Goal: Navigation & Orientation: Find specific page/section

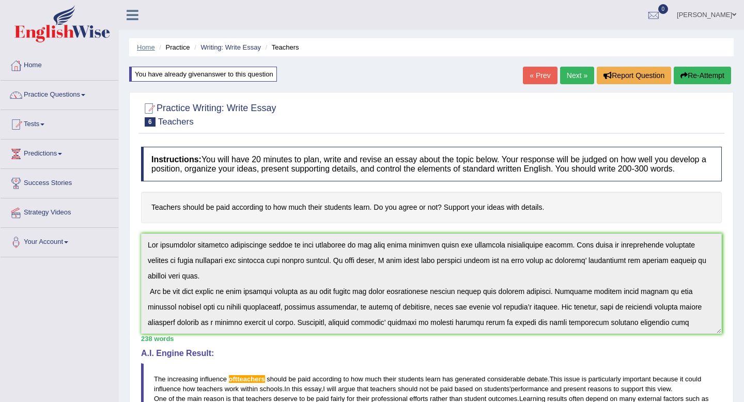
click at [145, 46] on link "Home" at bounding box center [146, 47] width 18 height 8
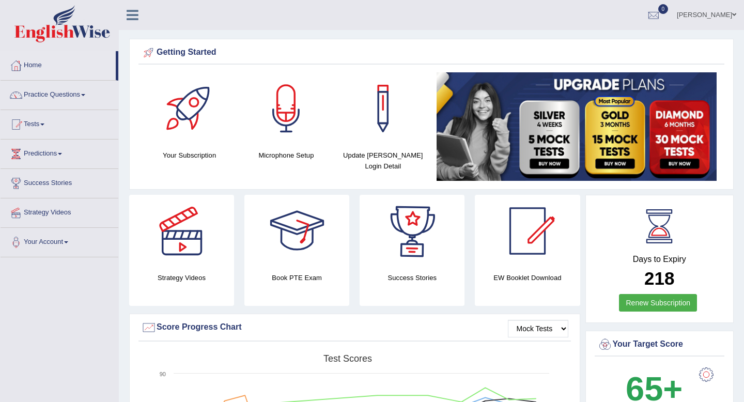
click at [308, 231] on div at bounding box center [297, 231] width 72 height 72
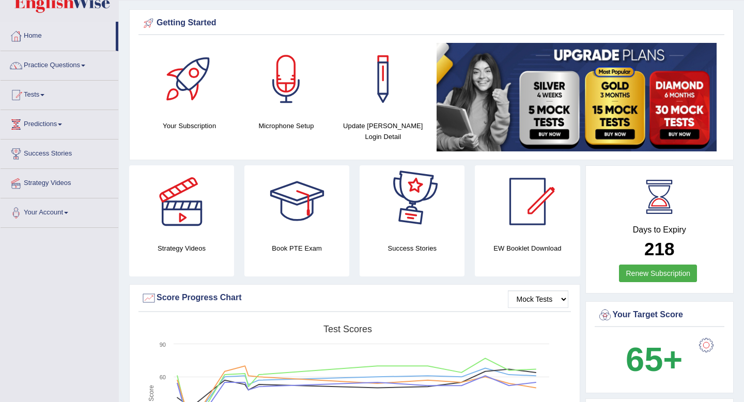
scroll to position [30, 0]
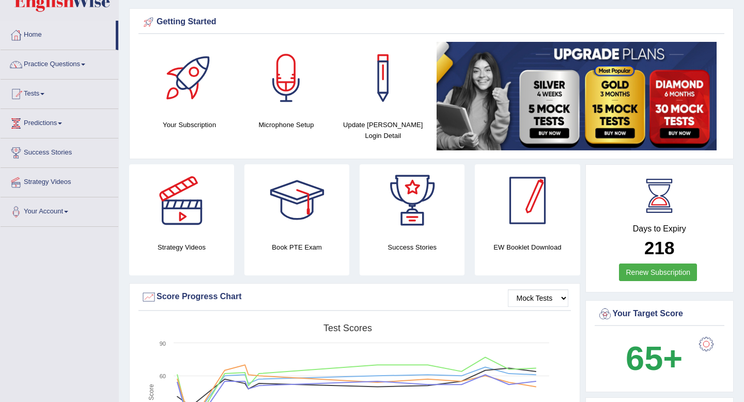
click at [504, 214] on div at bounding box center [527, 200] width 72 height 72
